Goal: Information Seeking & Learning: Check status

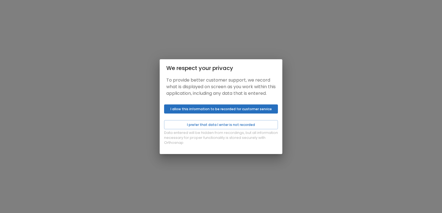
click at [203, 120] on div "Data entered will be hidden from recordings, but all information necessary for …" at bounding box center [221, 128] width 123 height 52
click at [211, 126] on button "I prefer that data I enter is not recorded" at bounding box center [221, 124] width 114 height 9
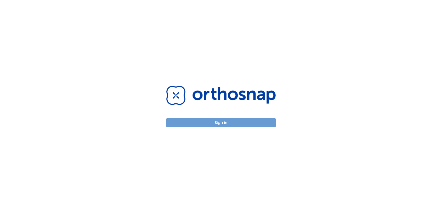
click at [187, 119] on button "Sign in" at bounding box center [220, 122] width 109 height 9
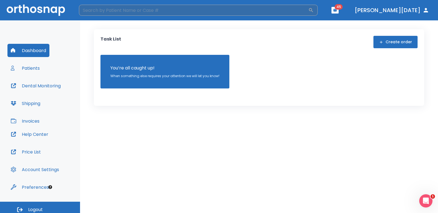
click at [139, 12] on input "search" at bounding box center [193, 10] width 229 height 11
type input "chane"
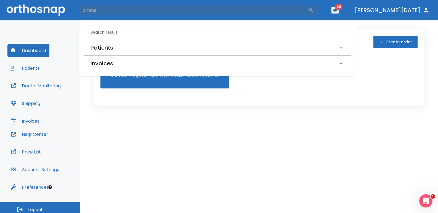
click at [105, 45] on h6 "Patients" at bounding box center [102, 47] width 23 height 9
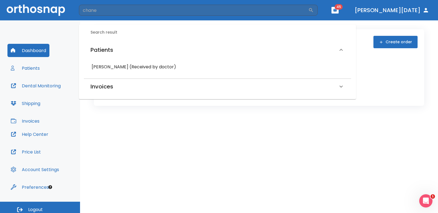
click at [119, 65] on h6 "[PERSON_NAME] (Received by doctor)" at bounding box center [218, 67] width 252 height 8
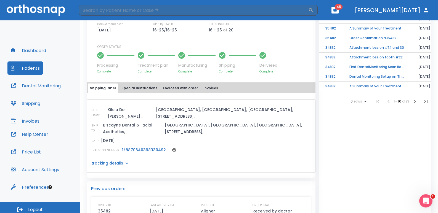
scroll to position [184, 0]
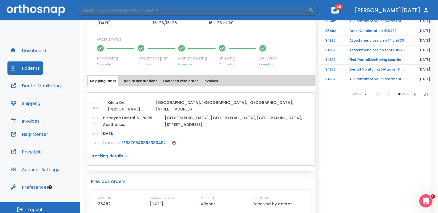
click at [132, 140] on link "1Z88706A0398330492" at bounding box center [144, 143] width 44 height 6
